Goal: Information Seeking & Learning: Understand process/instructions

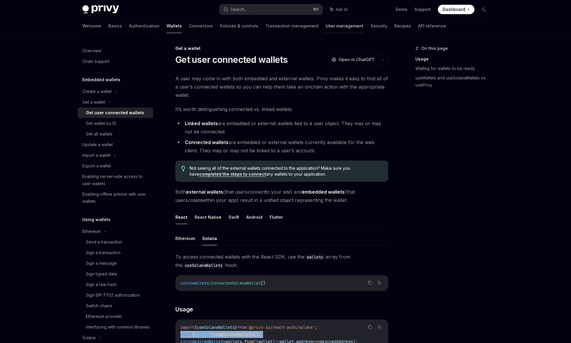
click at [326, 26] on link "User management" at bounding box center [345, 26] width 38 height 14
type textarea "*"
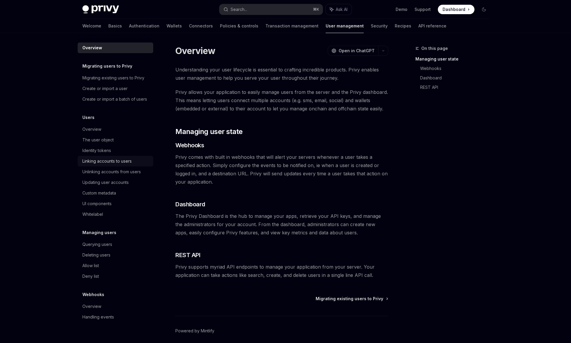
click at [137, 163] on div "Linking accounts to users" at bounding box center [115, 161] width 67 height 7
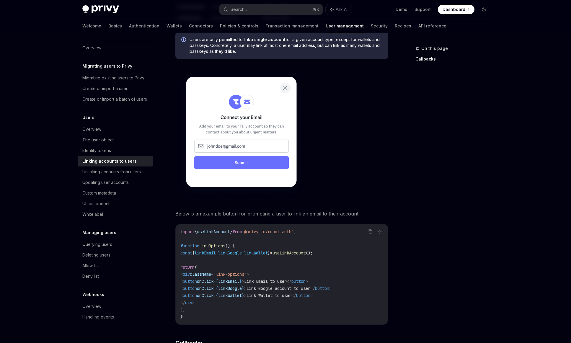
scroll to position [339, 0]
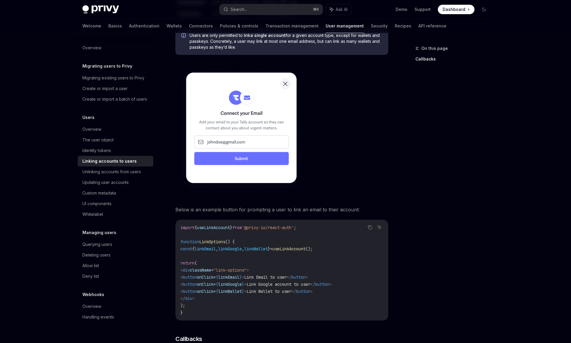
click at [225, 225] on span "useLinkAccount" at bounding box center [213, 227] width 33 height 5
copy code "import { useLinkAccount } from '@privy-io/react-auth' ;"
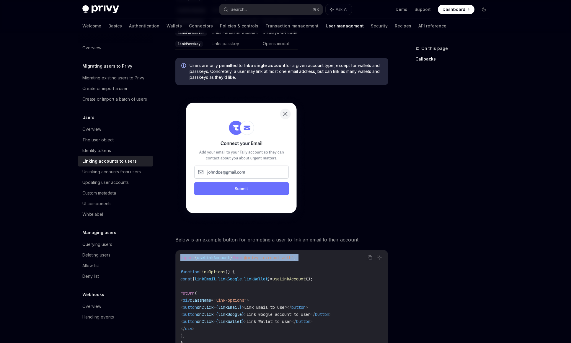
scroll to position [281, 0]
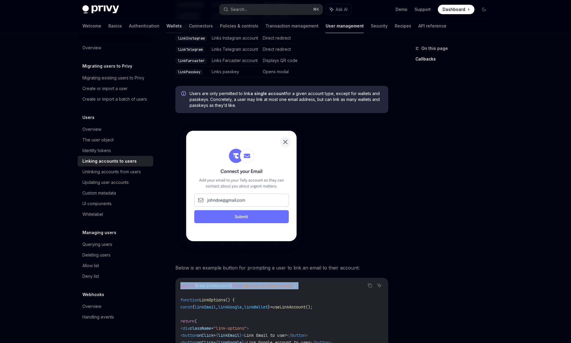
click at [167, 27] on link "Wallets" at bounding box center [174, 26] width 15 height 14
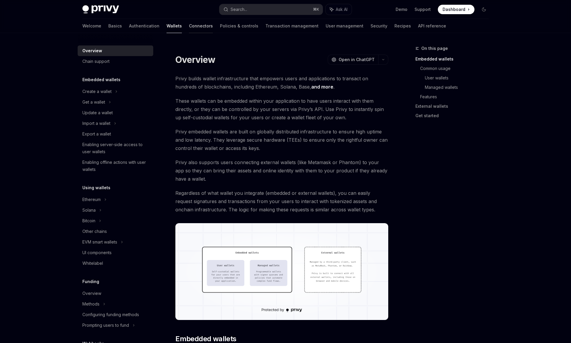
click at [189, 30] on link "Connectors" at bounding box center [201, 26] width 24 height 14
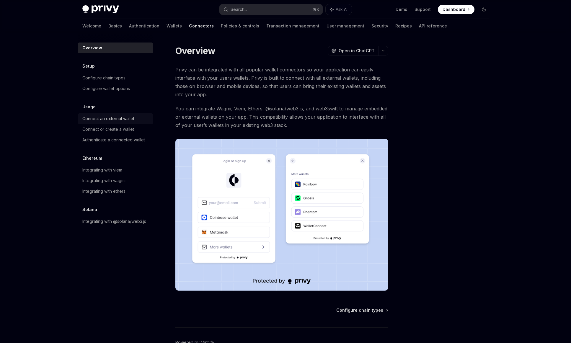
click at [138, 120] on div "Connect an external wallet" at bounding box center [115, 118] width 67 height 7
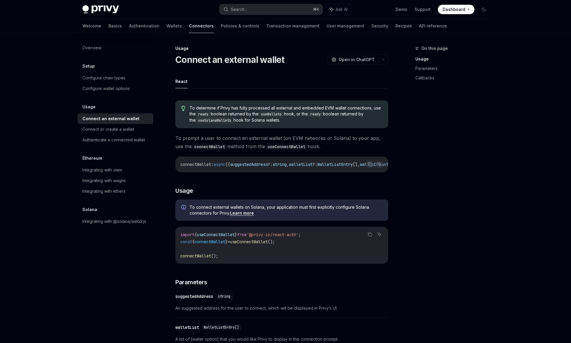
click at [274, 238] on span "'@privy-io/react-auth'" at bounding box center [273, 234] width 52 height 5
copy code "import { useConnectWallet } from '@privy-io/react-auth' ;"
click at [226, 235] on span "useConnectWallet" at bounding box center [216, 234] width 38 height 5
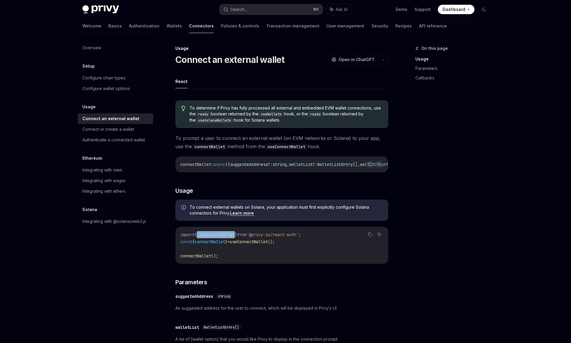
click at [226, 235] on span "useConnectWallet" at bounding box center [216, 234] width 38 height 5
click at [217, 242] on span "connectWallet" at bounding box center [210, 241] width 31 height 5
copy span "connectWallet"
click at [137, 170] on div "Integrating with viem" at bounding box center [115, 170] width 67 height 7
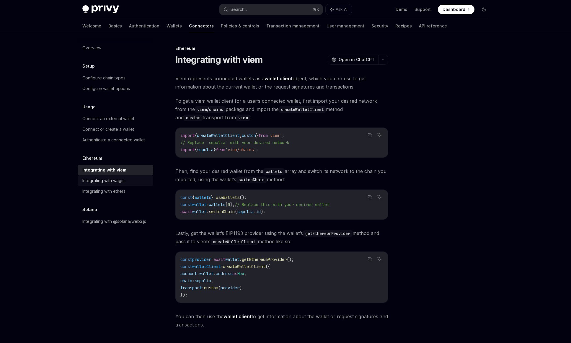
click at [137, 179] on div "Integrating with wagmi" at bounding box center [115, 180] width 67 height 7
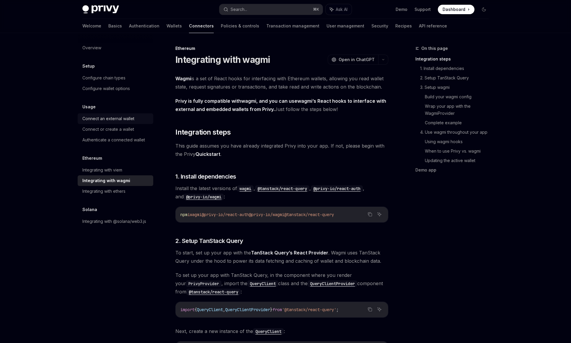
click at [141, 121] on div "Connect an external wallet" at bounding box center [115, 118] width 67 height 7
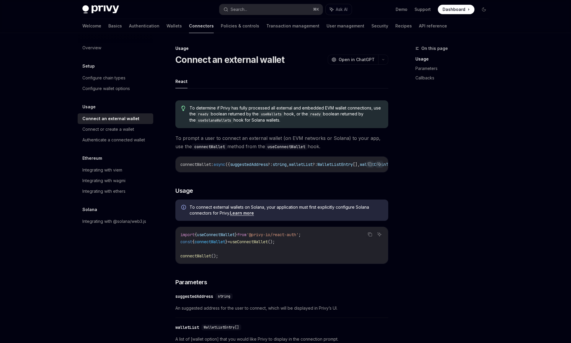
click at [237, 235] on span "}" at bounding box center [236, 234] width 2 height 5
copy code "import { useConnectWallet } from '@privy-io/react-auth' ;"
click at [209, 241] on span "connectWallet" at bounding box center [210, 241] width 31 height 5
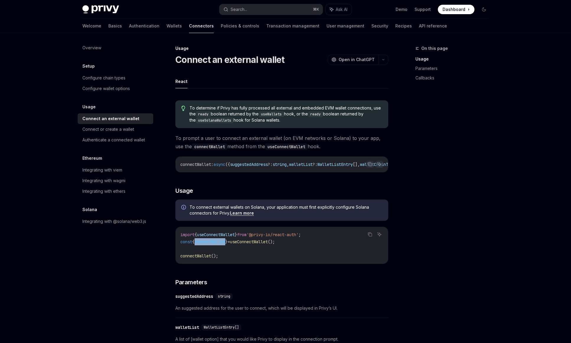
click at [209, 241] on span "connectWallet" at bounding box center [210, 241] width 31 height 5
copy code "const { connectWallet } = useConnectWallet ();"
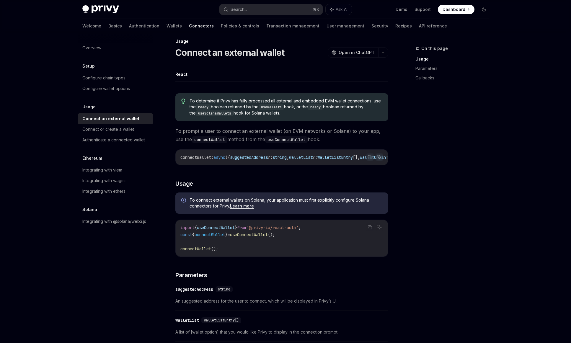
scroll to position [4, 0]
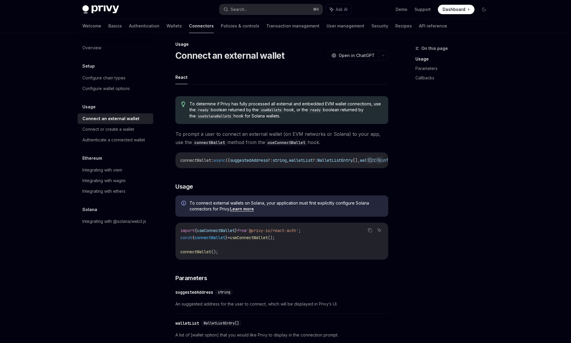
click at [248, 212] on link "Learn more" at bounding box center [242, 209] width 24 height 5
click at [167, 26] on link "Wallets" at bounding box center [174, 26] width 15 height 14
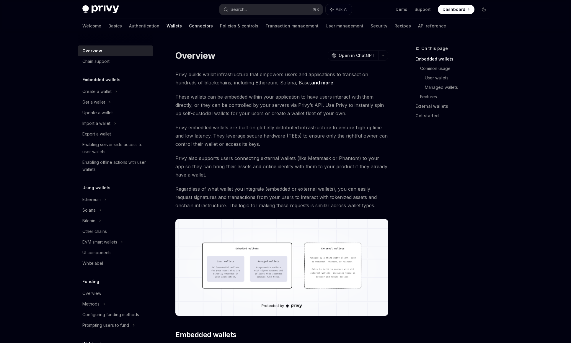
click at [189, 26] on link "Connectors" at bounding box center [201, 26] width 24 height 14
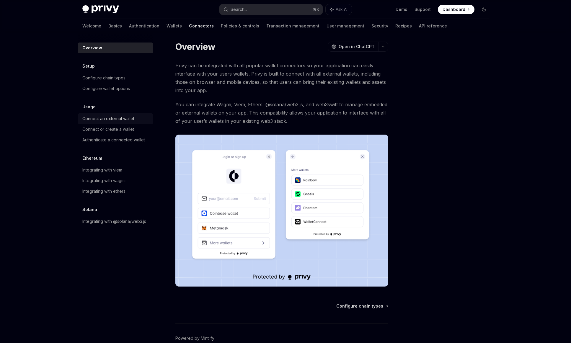
click at [128, 117] on div "Connect an external wallet" at bounding box center [108, 118] width 52 height 7
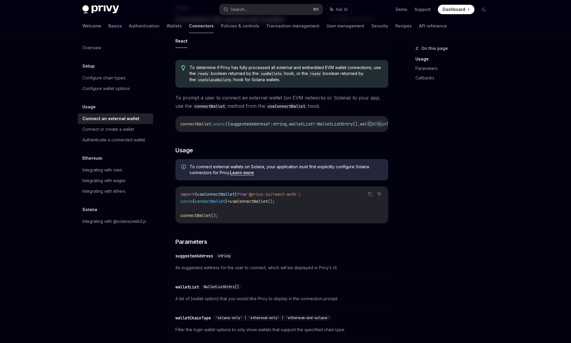
scroll to position [52, 0]
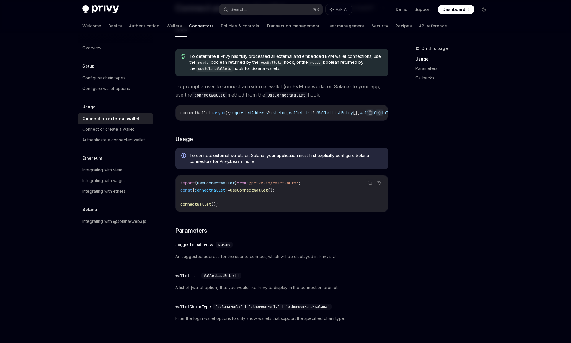
click at [244, 164] on link "Learn more" at bounding box center [242, 161] width 24 height 5
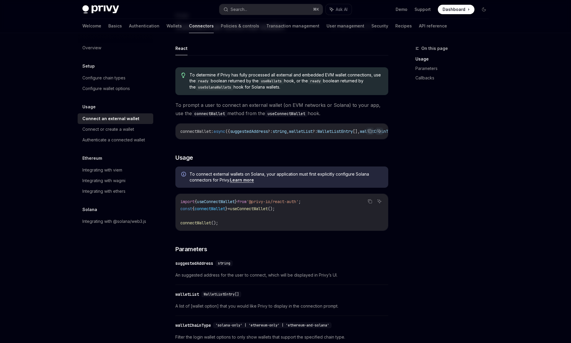
scroll to position [762, 0]
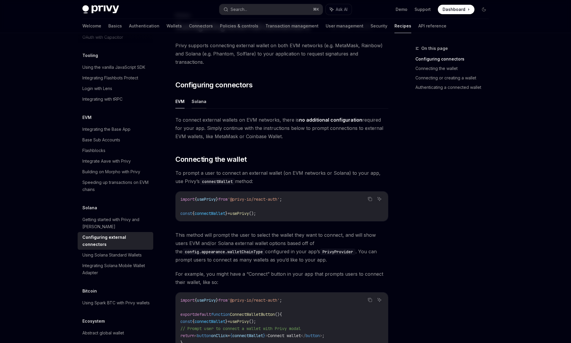
click at [200, 95] on button "Solana" at bounding box center [199, 102] width 15 height 14
type textarea "*"
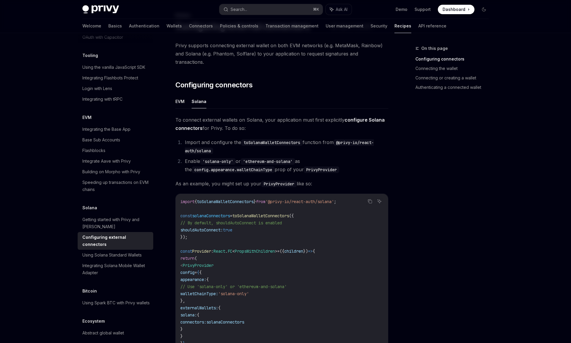
click at [287, 199] on span "'@privy-io/react-auth/solana'" at bounding box center [300, 201] width 69 height 5
copy code "import { toSolanaWalletConnectors } from '@privy-io/react-auth/solana' ;"
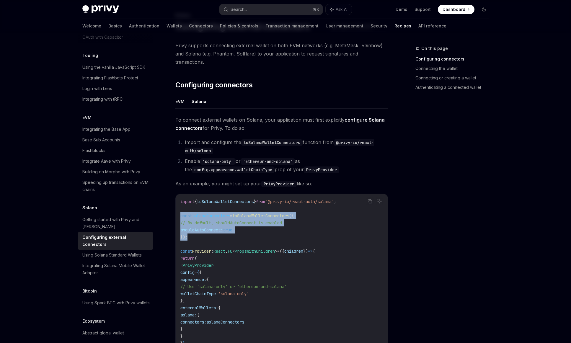
drag, startPoint x: 215, startPoint y: 227, endPoint x: 175, endPoint y: 209, distance: 43.3
copy code "const solanaConnectors = toSolanaWalletConnectors ({ // By default, shouldAutoC…"
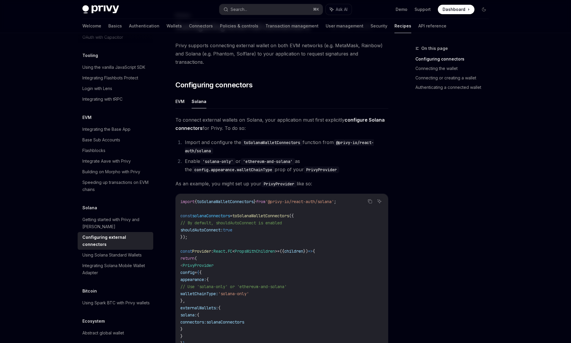
click at [214, 227] on span "shouldAutoConnect:" at bounding box center [202, 229] width 43 height 5
click at [215, 213] on span "solanaConnectors" at bounding box center [211, 215] width 38 height 5
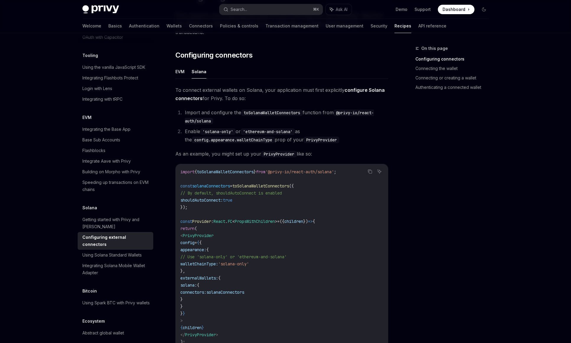
scroll to position [71, 0]
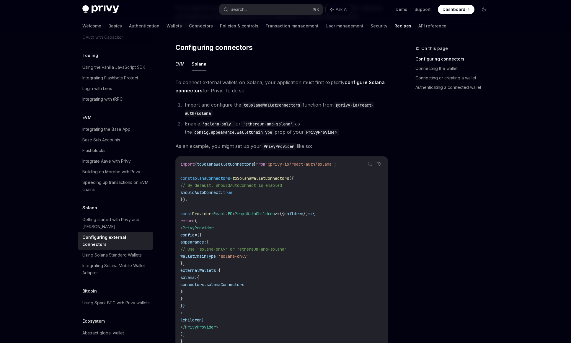
drag, startPoint x: 200, startPoint y: 263, endPoint x: 209, endPoint y: 290, distance: 28.6
click at [209, 290] on code "import { toSolanaWalletConnectors } from '@privy-io/react-auth/solana' ; const …" at bounding box center [282, 253] width 203 height 184
copy code "externalWallets: { solana: { connectors: solanaConnectors } }"
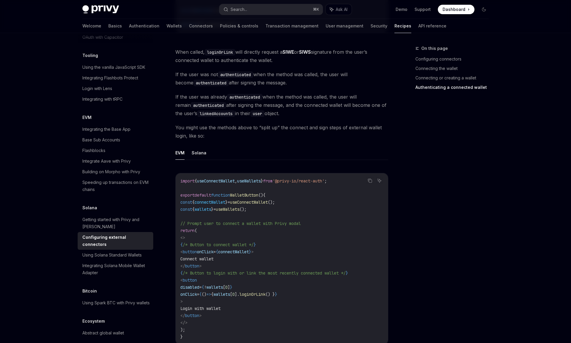
scroll to position [1265, 0]
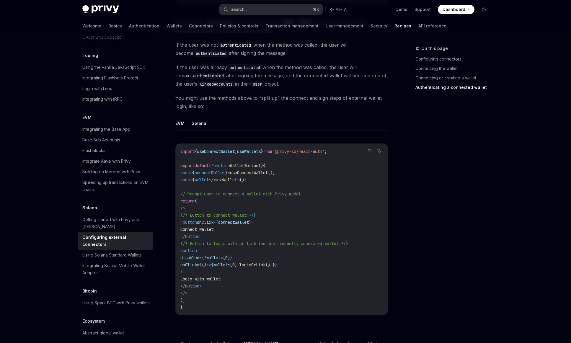
click at [270, 5] on button "Search... ⌘ K" at bounding box center [271, 9] width 103 height 11
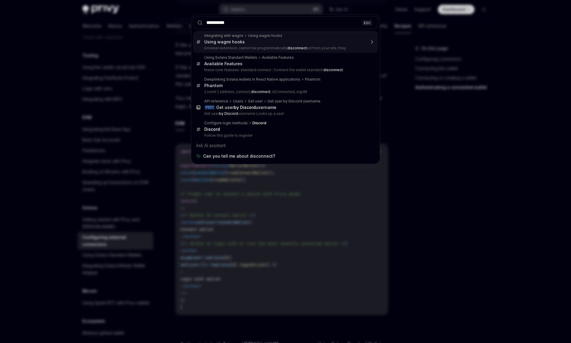
type input "**********"
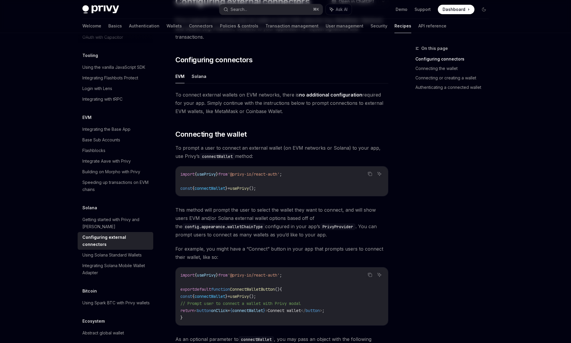
scroll to position [59, 0]
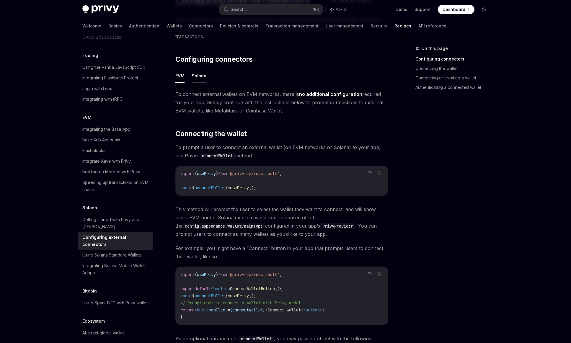
click at [198, 69] on button "Solana" at bounding box center [199, 76] width 15 height 14
type textarea "*"
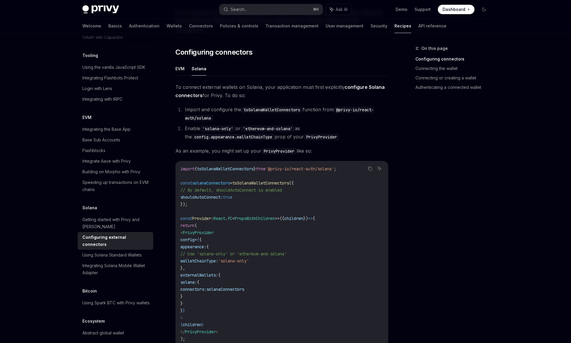
scroll to position [69, 0]
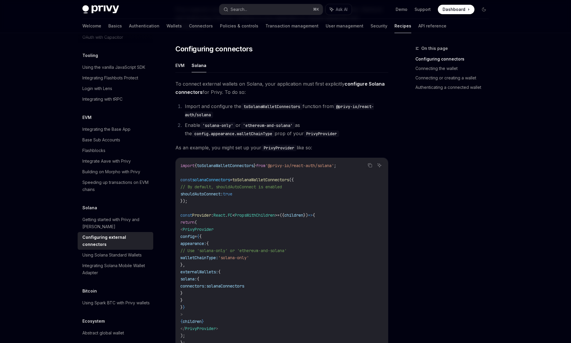
drag, startPoint x: 203, startPoint y: 251, endPoint x: 294, endPoint y: 251, distance: 91.0
click at [294, 251] on code "import { toSolanaWalletConnectors } from '@privy-io/react-auth/solana' ; const …" at bounding box center [282, 254] width 203 height 184
copy span "walletChainType: 'solana-only'"
click at [279, 248] on span "// Use 'solana-only' or 'ethereum-and-solana'" at bounding box center [234, 250] width 106 height 5
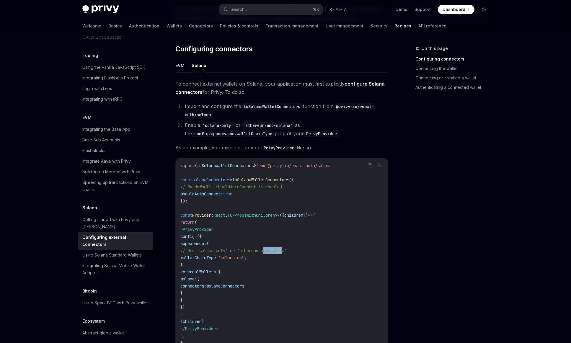
click at [287, 248] on span "// Use 'solana-only' or 'ethereum-and-solana'" at bounding box center [234, 250] width 106 height 5
copy span "ethereum-and-solana'"
